Goal: Check status: Check status

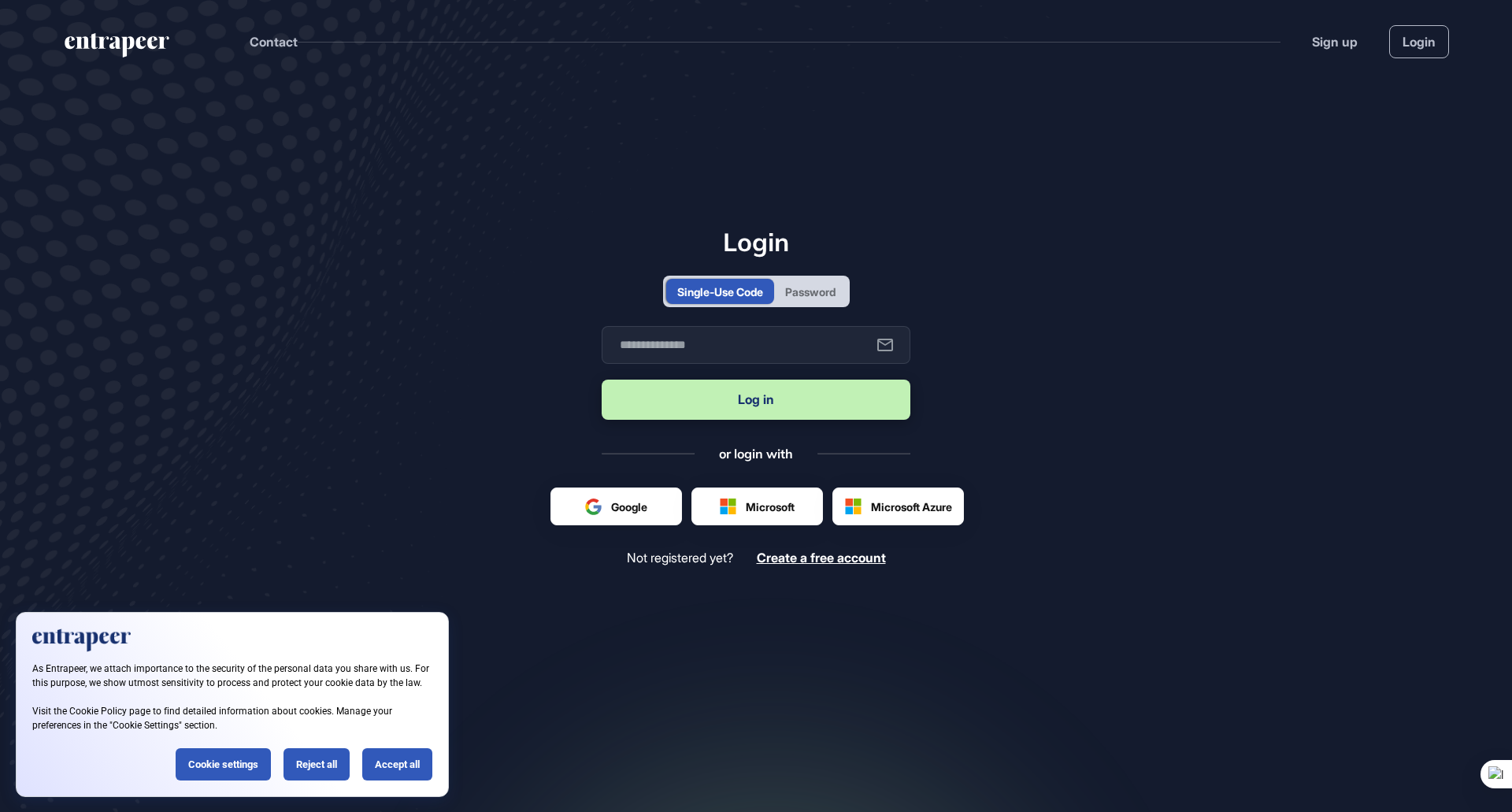
drag, startPoint x: 310, startPoint y: 755, endPoint x: 324, endPoint y: 753, distance: 14.1
click at [310, 755] on div "Reject all" at bounding box center [316, 764] width 66 height 33
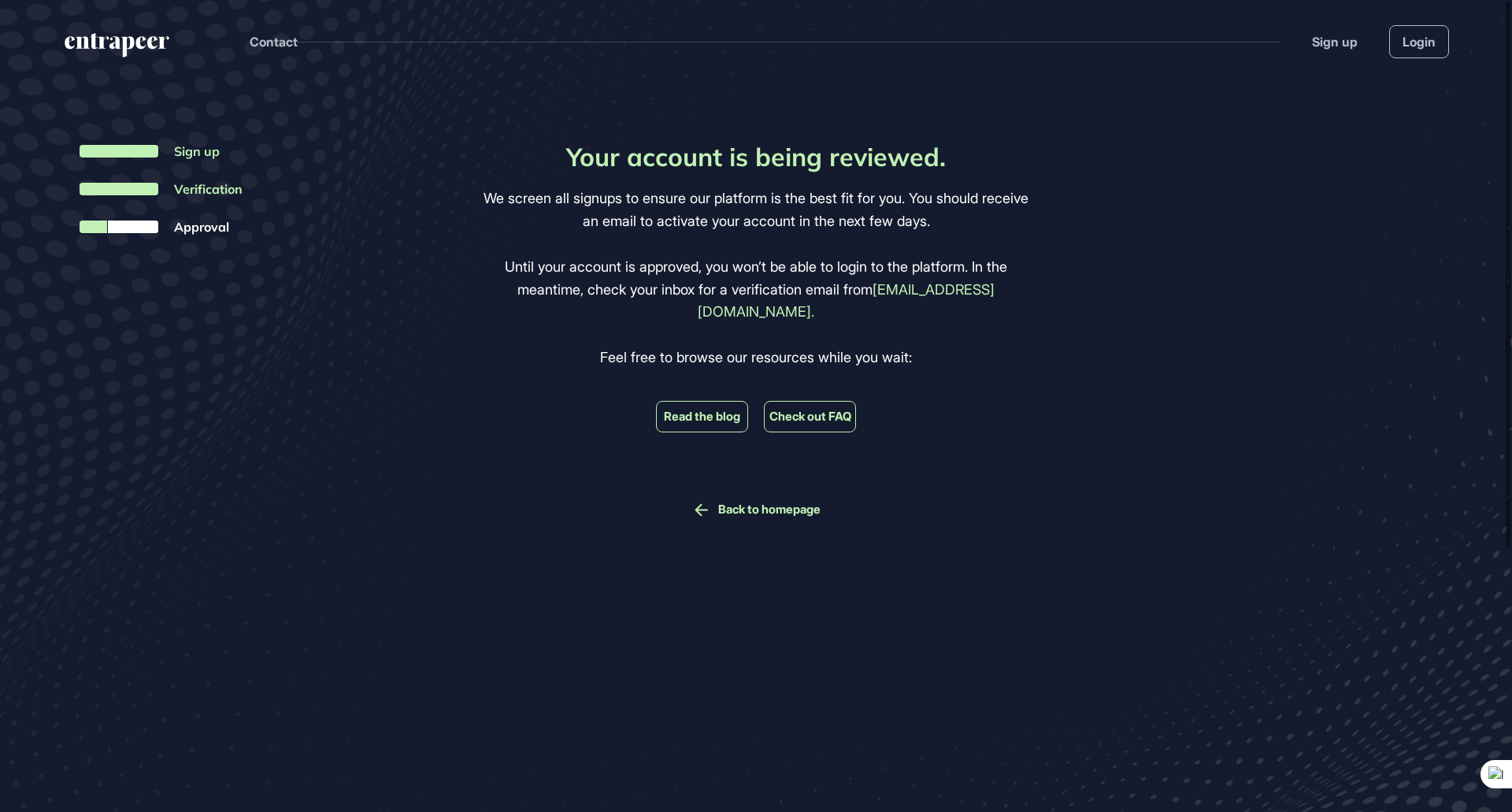
click at [965, 423] on div "Your account is being reviewed. We screen all signups to ensure our platform is…" at bounding box center [756, 330] width 556 height 378
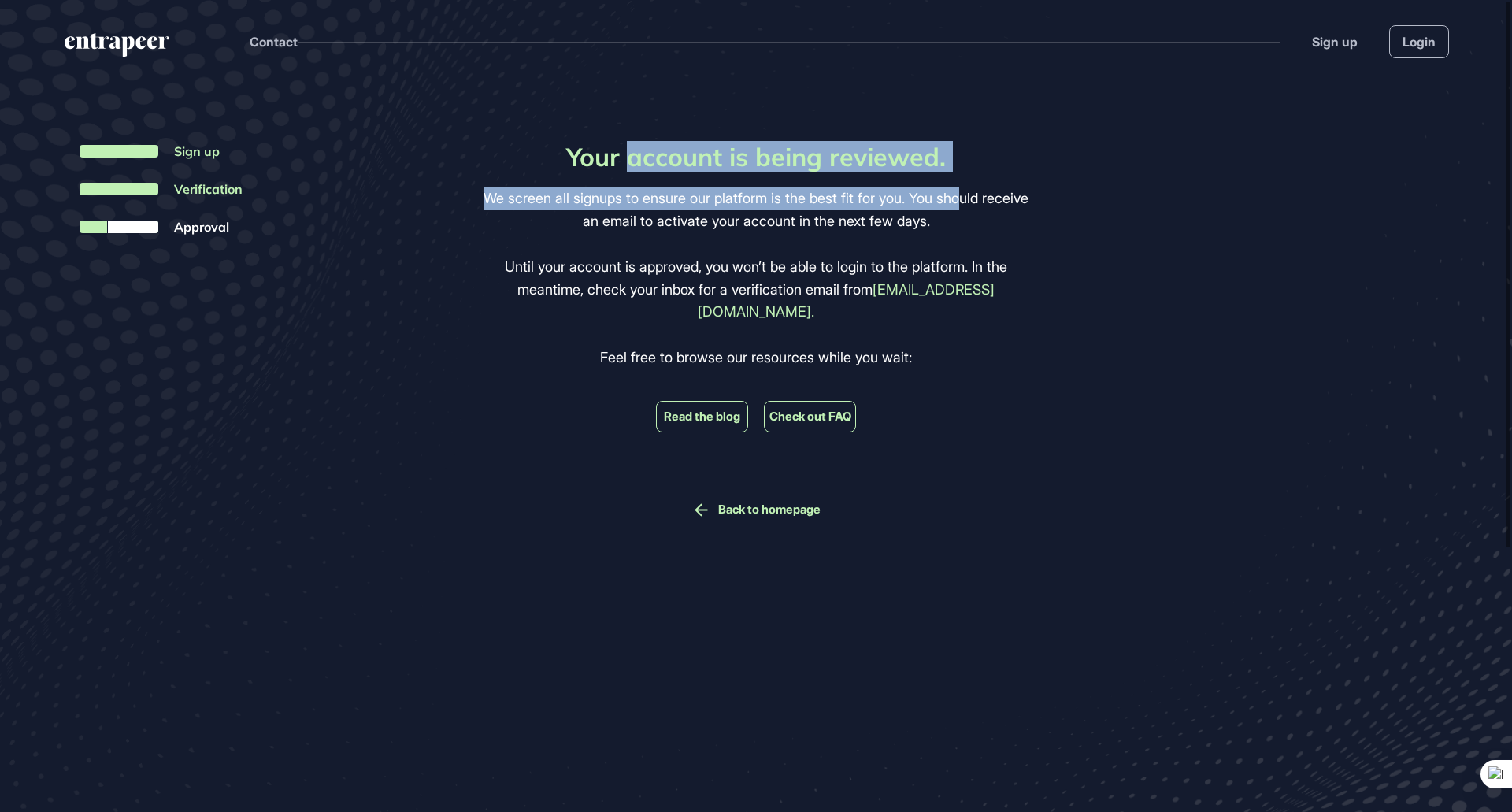
drag, startPoint x: 700, startPoint y: 165, endPoint x: 1000, endPoint y: 147, distance: 300.5
click at [991, 150] on div "Your account is being reviewed. We screen all signups to ensure our platform is…" at bounding box center [756, 330] width 556 height 378
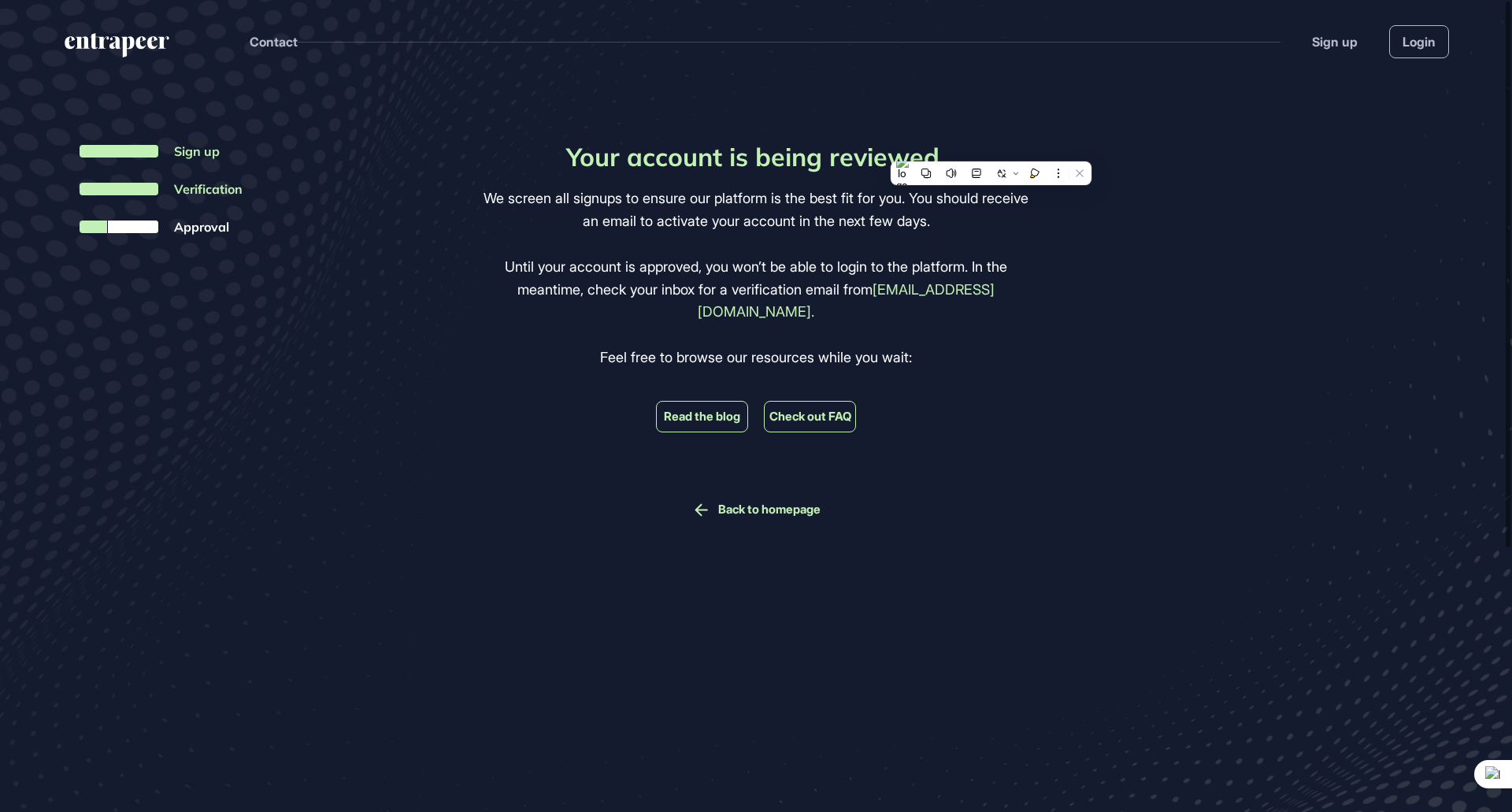
click at [1052, 146] on div "Your account is being reviewed. We screen all signups to ensure our platform is…" at bounding box center [756, 464] width 1512 height 764
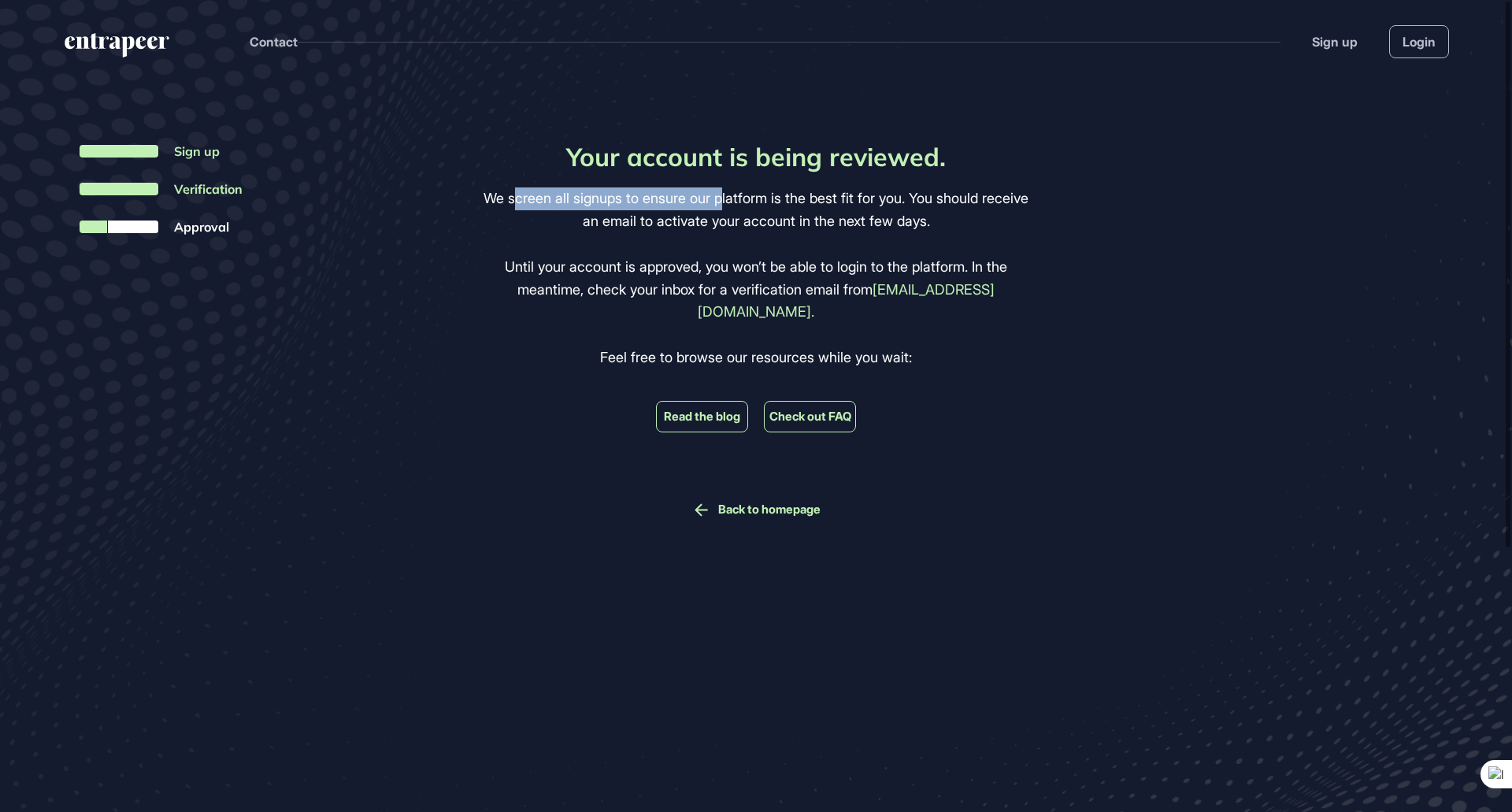
drag, startPoint x: 700, startPoint y: 196, endPoint x: 774, endPoint y: 207, distance: 74.8
click at [764, 207] on p "We screen all signups to ensure our platform is the best fit for you. You shoul…" at bounding box center [756, 210] width 556 height 46
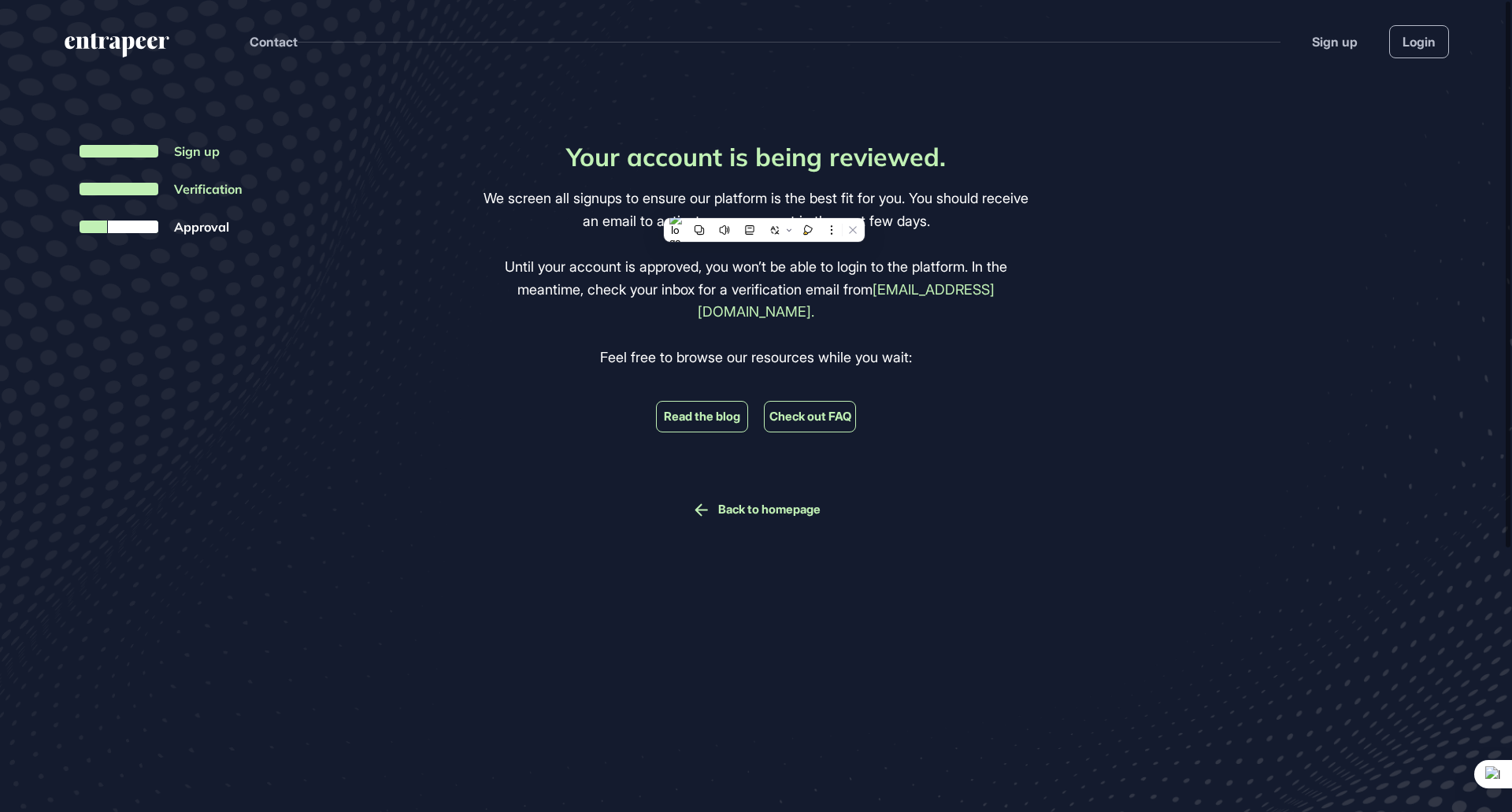
click at [812, 103] on div "Your account is being reviewed. We screen all signups to ensure our platform is…" at bounding box center [756, 464] width 1512 height 764
click at [609, 266] on p "Until your account is approved, you won’t be able to login to the platform. In …" at bounding box center [756, 289] width 556 height 67
click at [955, 456] on div "Your account is being reviewed. We screen all signups to ensure our platform is…" at bounding box center [756, 330] width 556 height 378
click at [774, 503] on link "Back to homepage" at bounding box center [769, 509] width 103 height 14
click at [1134, 355] on div "Your account is being reviewed. We screen all signups to ensure our platform is…" at bounding box center [756, 464] width 1512 height 764
